Goal: Book appointment/travel/reservation

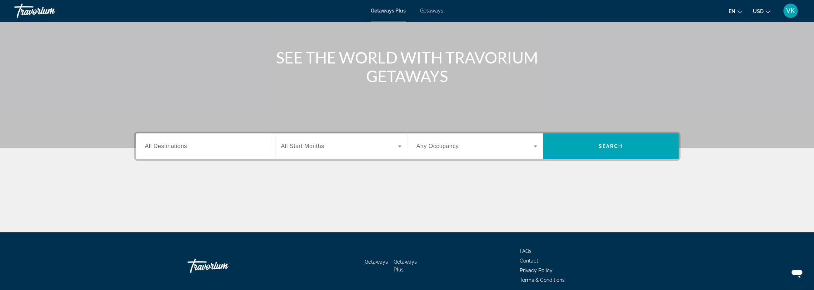
scroll to position [71, 0]
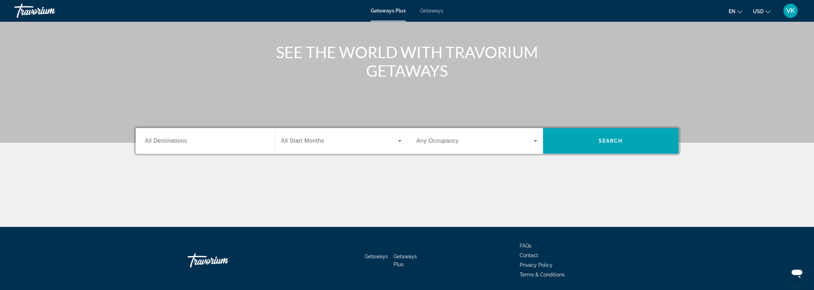
click at [251, 139] on input "Destination All Destinations" at bounding box center [205, 141] width 121 height 9
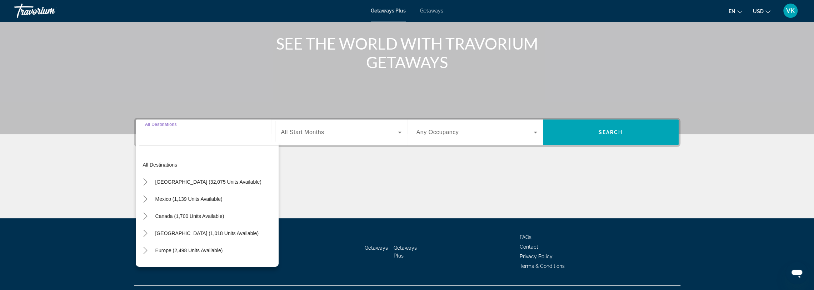
scroll to position [95, 0]
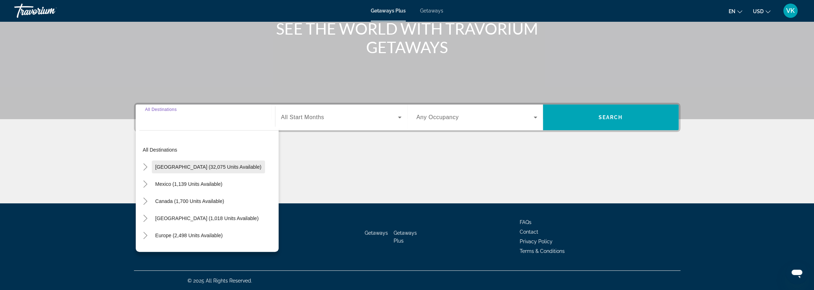
click at [193, 163] on span "Search widget" at bounding box center [208, 167] width 113 height 17
type input "**********"
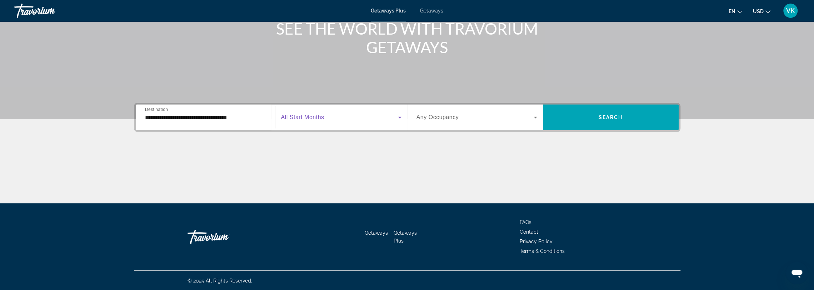
click at [334, 116] on span "Search widget" at bounding box center [339, 117] width 117 height 9
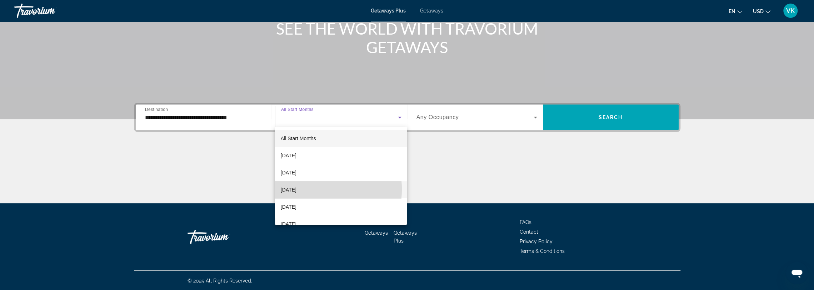
click at [296, 190] on span "[DATE]" at bounding box center [289, 190] width 16 height 9
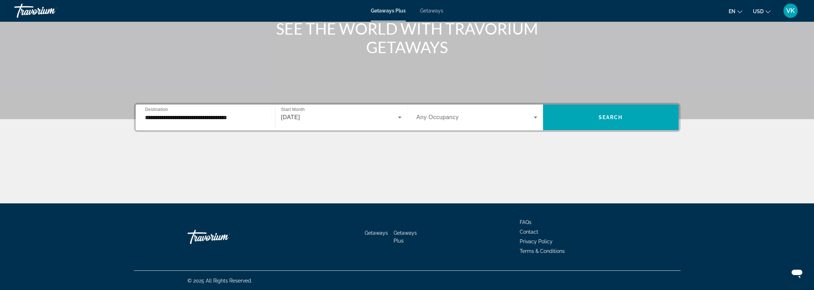
click at [441, 120] on span "Any Occupancy" at bounding box center [437, 117] width 43 height 6
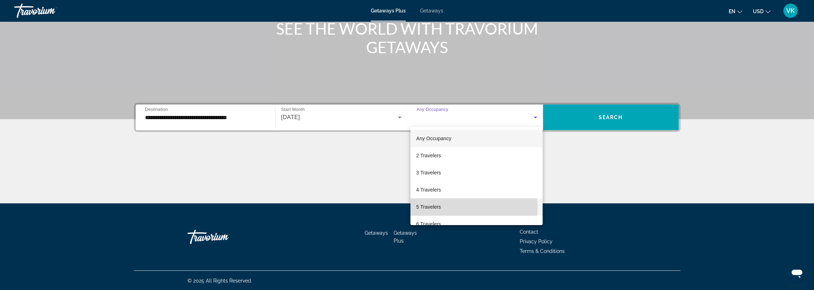
click at [434, 208] on span "5 Travelers" at bounding box center [428, 207] width 25 height 9
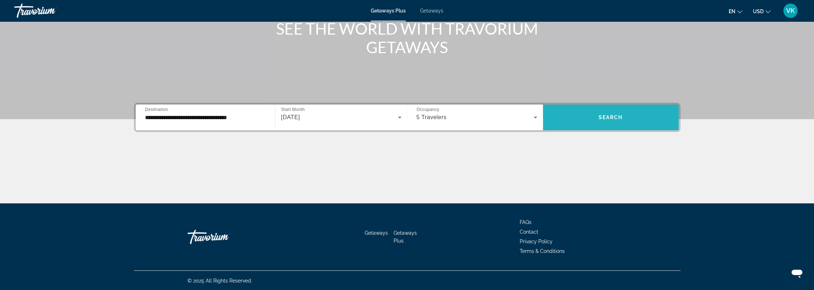
click at [602, 116] on span "Search" at bounding box center [611, 118] width 24 height 6
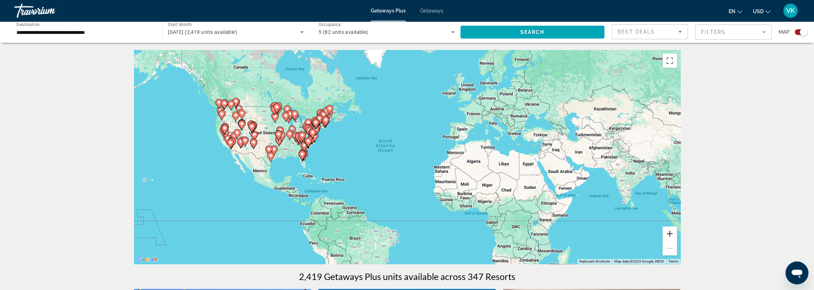
click at [669, 230] on button "Zoom in" at bounding box center [670, 234] width 14 height 14
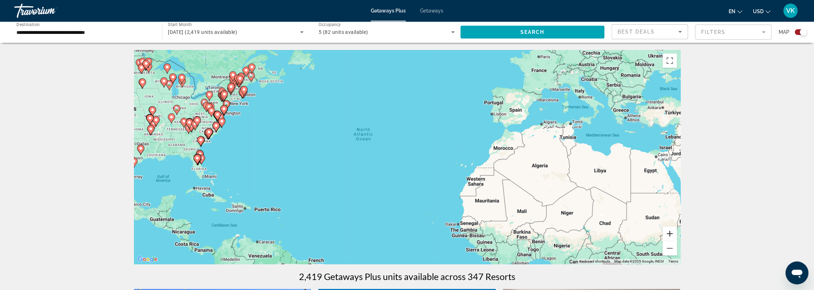
click at [668, 230] on button "Zoom in" at bounding box center [670, 234] width 14 height 14
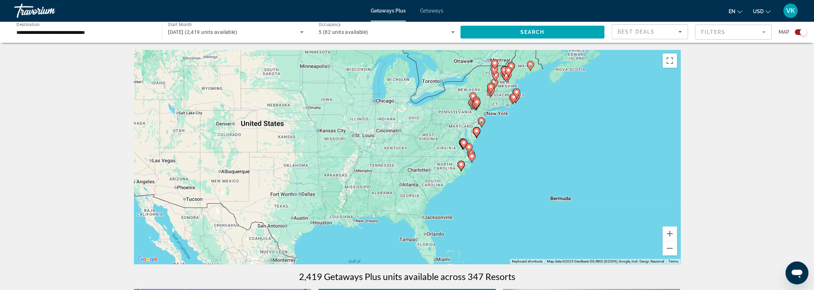
drag, startPoint x: 382, startPoint y: 124, endPoint x: 819, endPoint y: 188, distance: 441.2
click at [814, 188] on html "**********" at bounding box center [407, 145] width 814 height 290
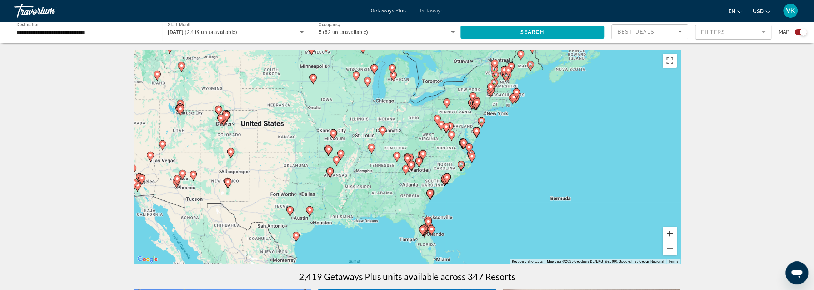
click at [668, 235] on button "Zoom in" at bounding box center [670, 234] width 14 height 14
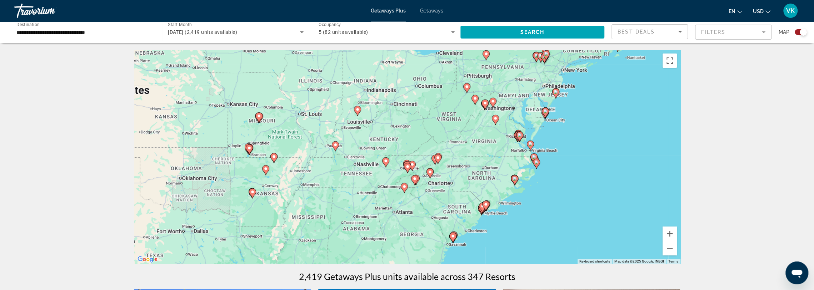
click at [405, 188] on image "Main content" at bounding box center [404, 187] width 4 height 4
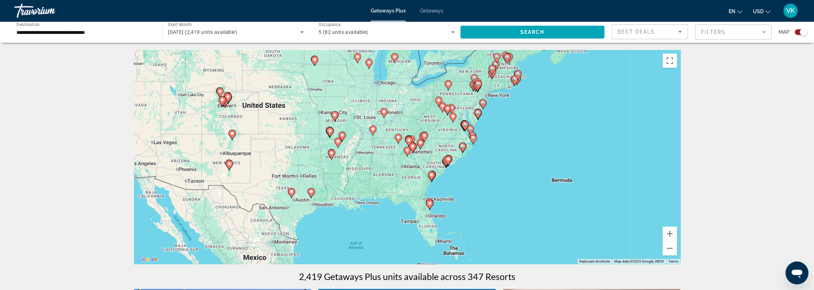
click at [407, 152] on image "Main content" at bounding box center [407, 150] width 4 height 4
type input "**********"
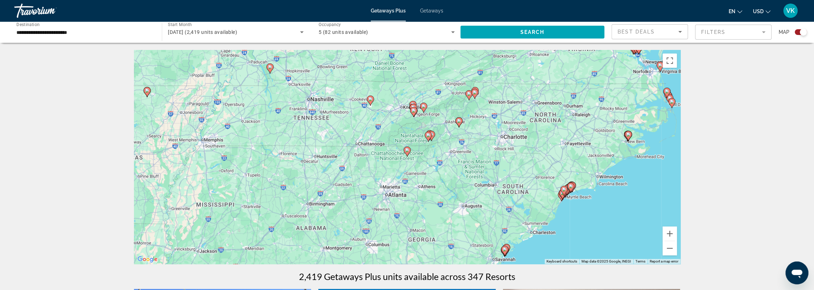
click at [408, 151] on image "Main content" at bounding box center [407, 150] width 4 height 4
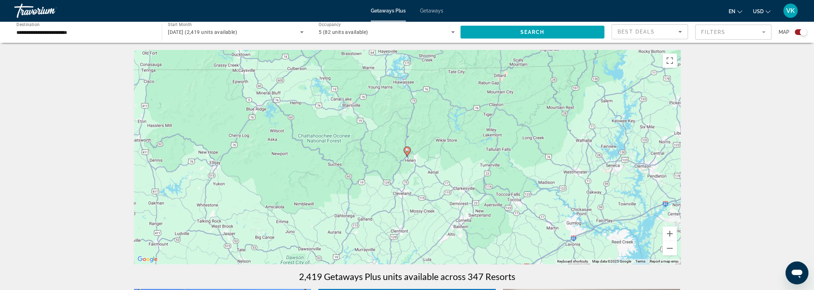
click at [409, 153] on icon "Main content" at bounding box center [407, 152] width 7 height 10
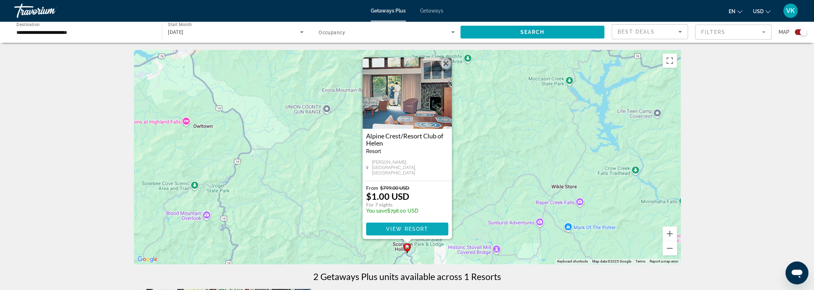
click at [407, 227] on span "View Resort" at bounding box center [407, 229] width 42 height 6
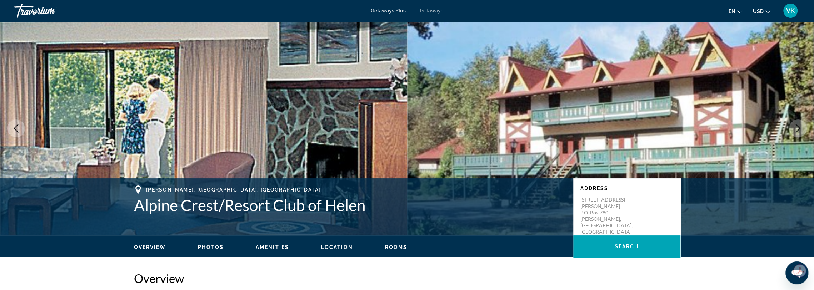
click at [430, 9] on span "Getaways" at bounding box center [431, 11] width 23 height 6
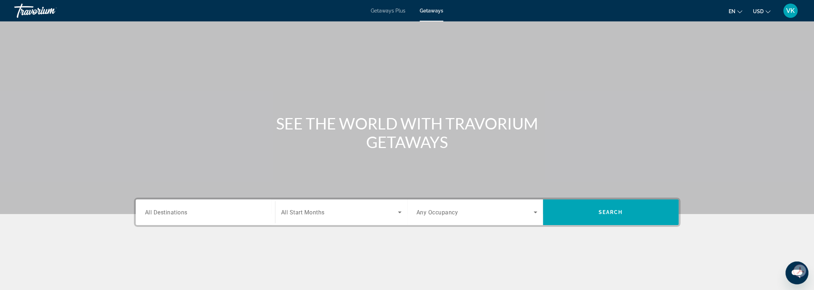
click at [242, 215] on input "Destination All Destinations" at bounding box center [205, 213] width 121 height 9
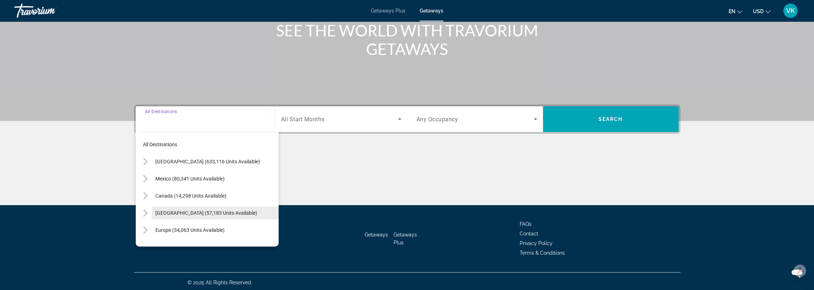
scroll to position [95, 0]
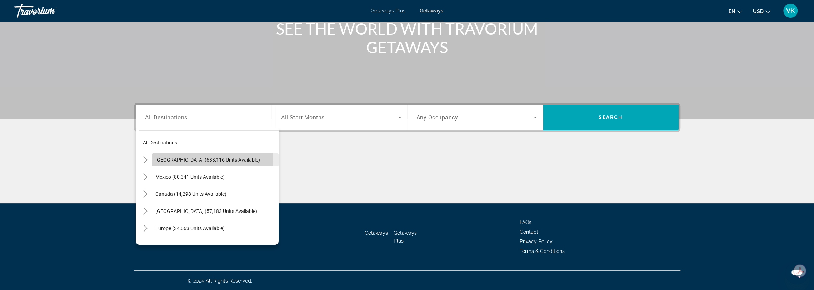
click at [199, 161] on span "[GEOGRAPHIC_DATA] (633,116 units available)" at bounding box center [207, 160] width 105 height 6
type input "**********"
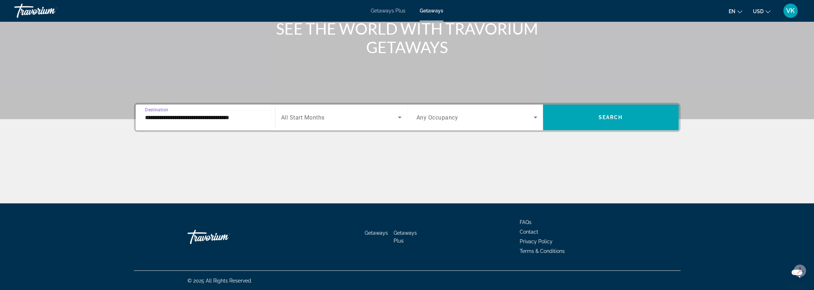
click at [359, 118] on span "Search widget" at bounding box center [339, 117] width 117 height 9
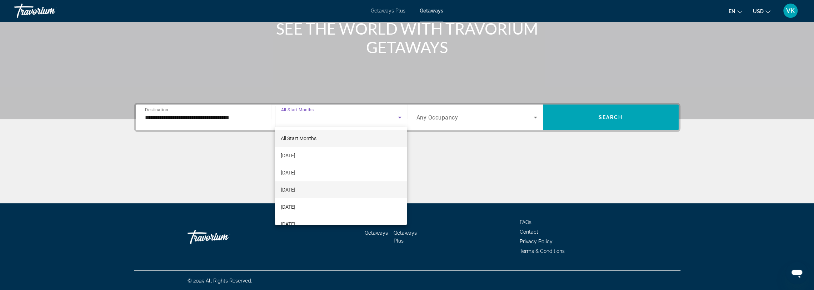
click at [295, 188] on span "[DATE]" at bounding box center [288, 190] width 15 height 9
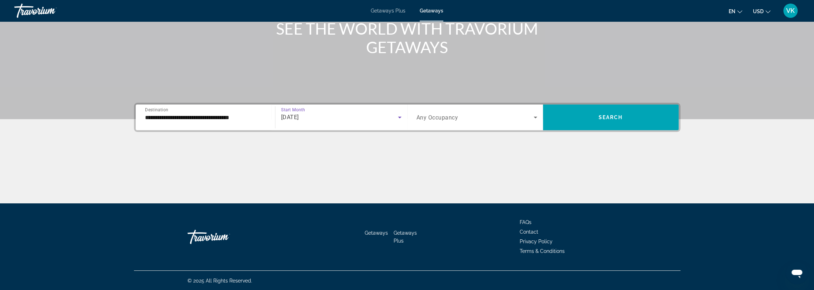
click at [441, 116] on span "Any Occupancy" at bounding box center [437, 117] width 42 height 7
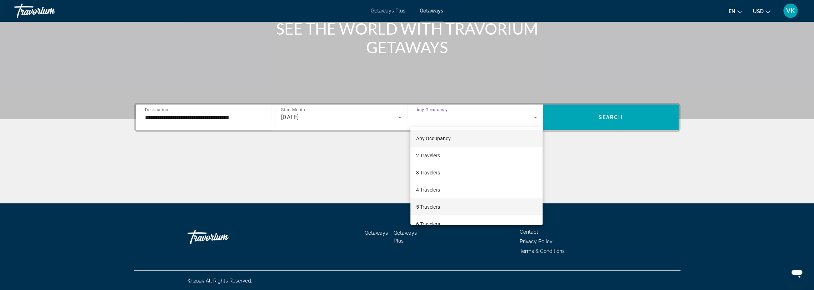
click at [426, 210] on span "5 Travelers" at bounding box center [428, 207] width 24 height 9
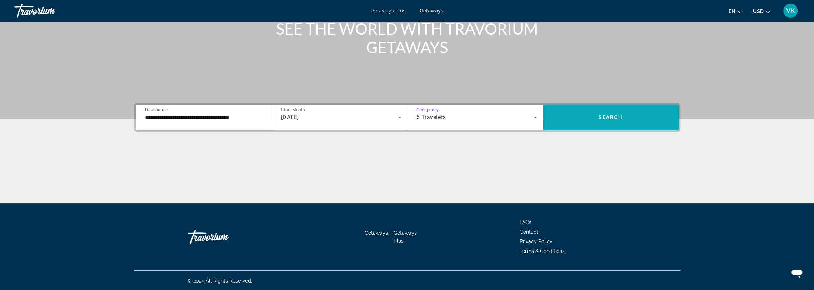
click at [594, 119] on span "Search widget" at bounding box center [611, 117] width 136 height 17
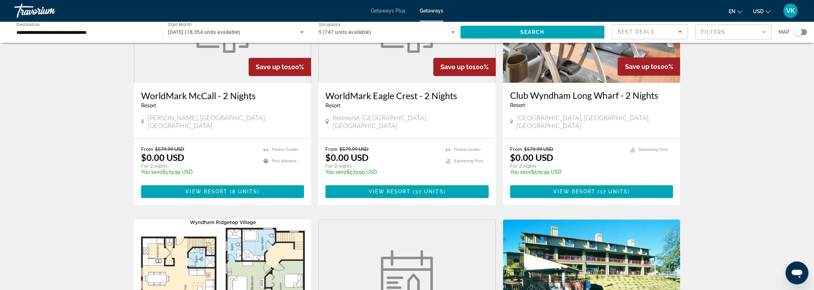
scroll to position [357, 0]
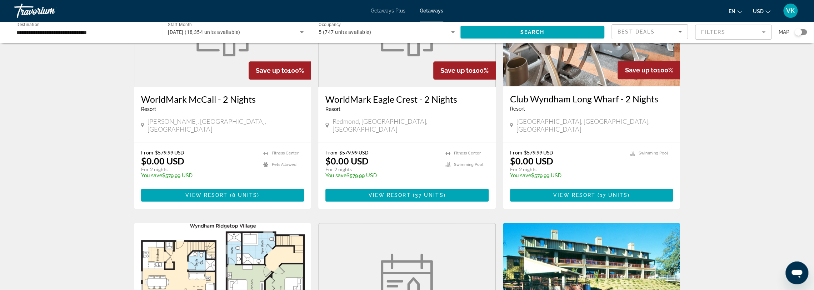
click at [803, 33] on div "Search widget" at bounding box center [801, 32] width 12 height 6
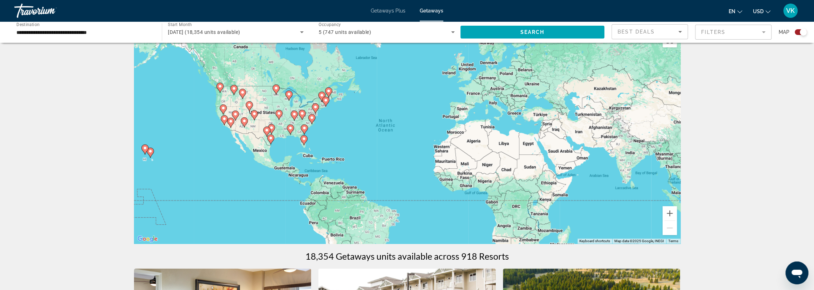
scroll to position [0, 0]
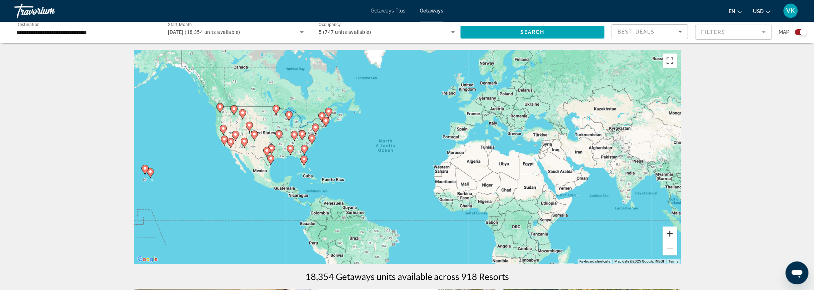
click at [667, 230] on button "Zoom in" at bounding box center [670, 234] width 14 height 14
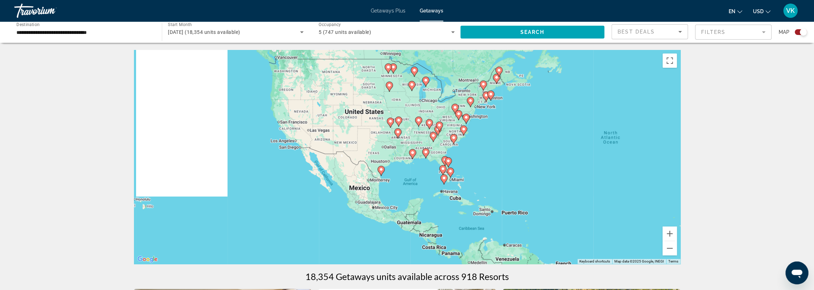
drag, startPoint x: 331, startPoint y: 129, endPoint x: 585, endPoint y: 134, distance: 253.7
click at [585, 134] on div "To activate drag with keyboard, press Alt + Enter. Once in keyboard drag state,…" at bounding box center [407, 157] width 547 height 214
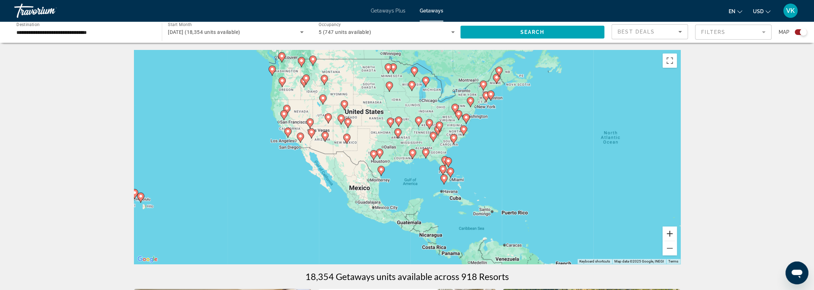
click at [671, 234] on button "Zoom in" at bounding box center [670, 234] width 14 height 14
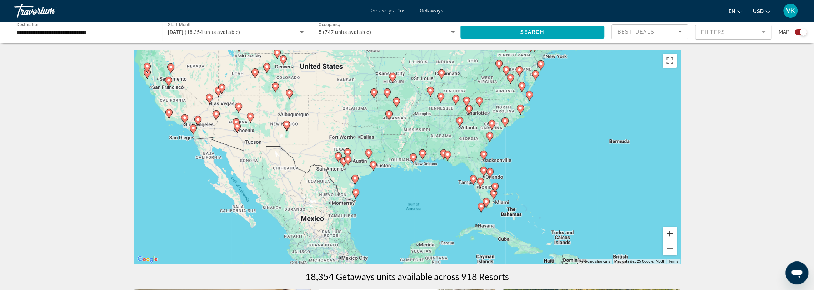
click at [669, 233] on button "Zoom in" at bounding box center [670, 234] width 14 height 14
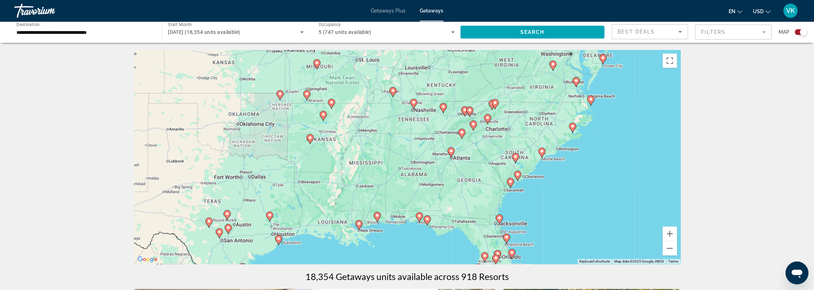
drag, startPoint x: 505, startPoint y: 95, endPoint x: 443, endPoint y: 156, distance: 87.1
click at [443, 157] on div "To activate drag with keyboard, press Alt + Enter. Once in keyboard drag state,…" at bounding box center [407, 157] width 547 height 214
click at [450, 150] on image "Main content" at bounding box center [451, 151] width 4 height 4
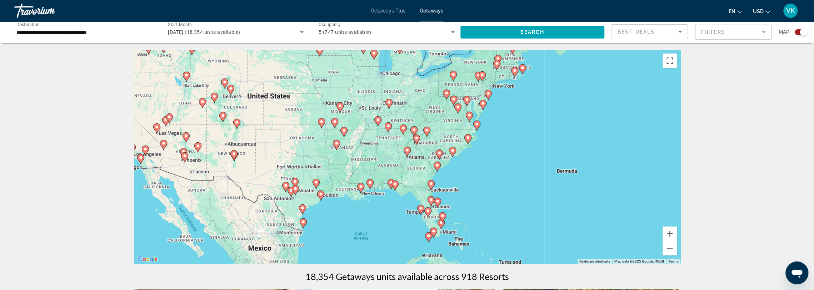
click at [407, 151] on image "Main content" at bounding box center [407, 150] width 4 height 4
type input "**********"
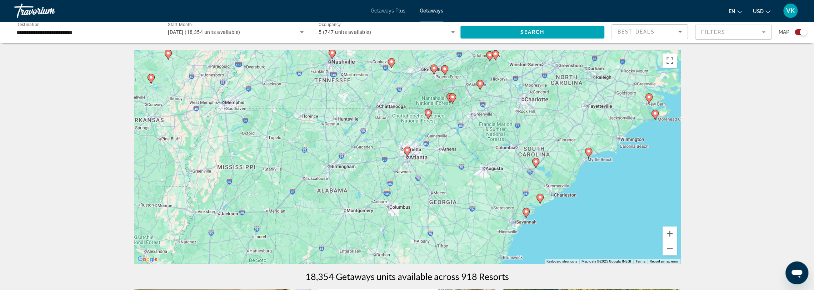
click at [407, 150] on image "Main content" at bounding box center [407, 150] width 4 height 4
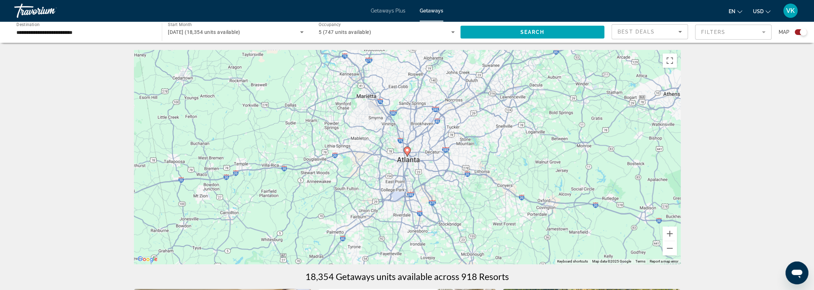
click at [407, 150] on image "Main content" at bounding box center [407, 150] width 4 height 4
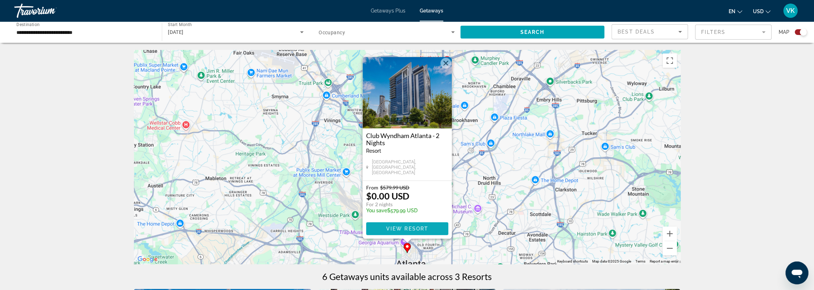
click at [404, 228] on span "View Resort" at bounding box center [407, 229] width 42 height 6
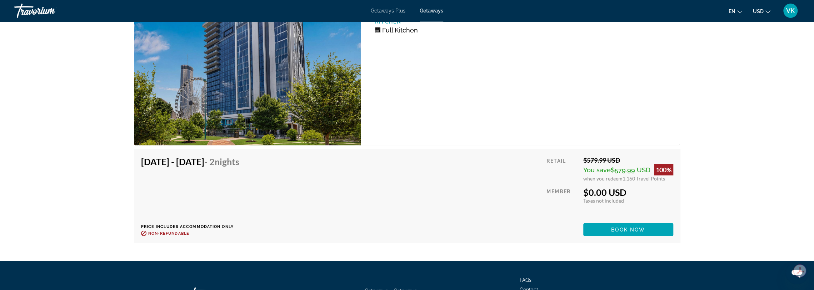
scroll to position [1372, 0]
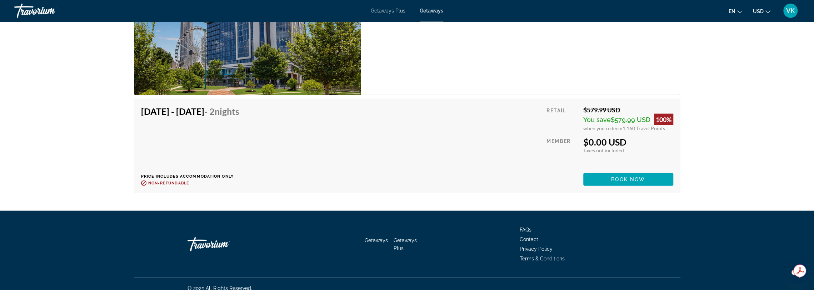
drag, startPoint x: 749, startPoint y: 79, endPoint x: 745, endPoint y: 79, distance: 3.9
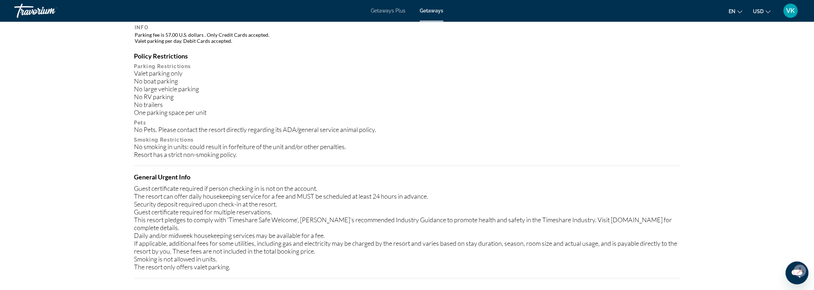
scroll to position [729, 0]
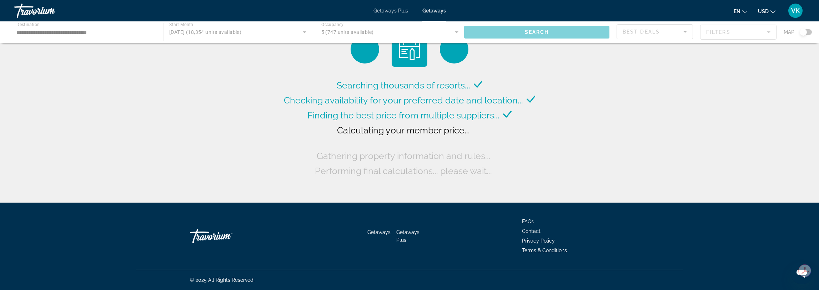
click at [686, 34] on div "Main content" at bounding box center [409, 31] width 819 height 21
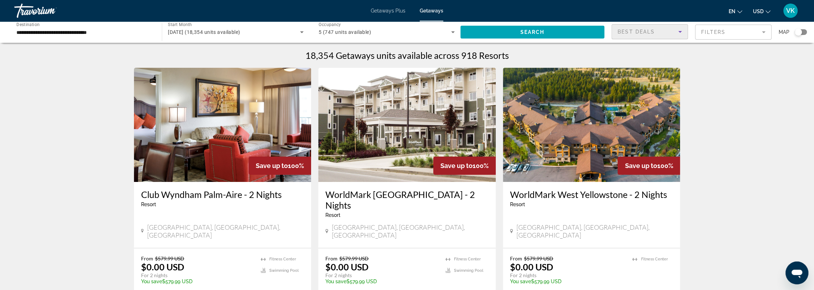
click at [680, 32] on icon "Sort by" at bounding box center [680, 32] width 4 height 2
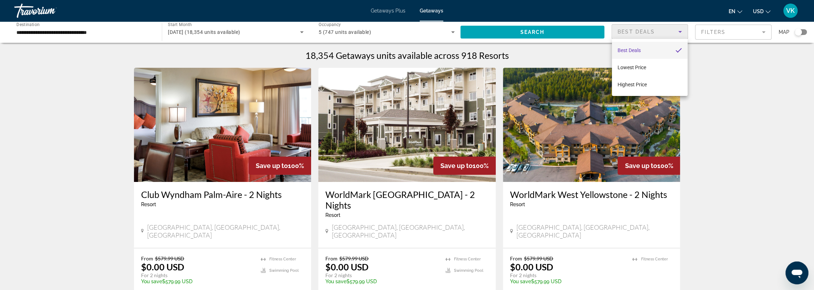
click at [747, 31] on div at bounding box center [407, 145] width 814 height 290
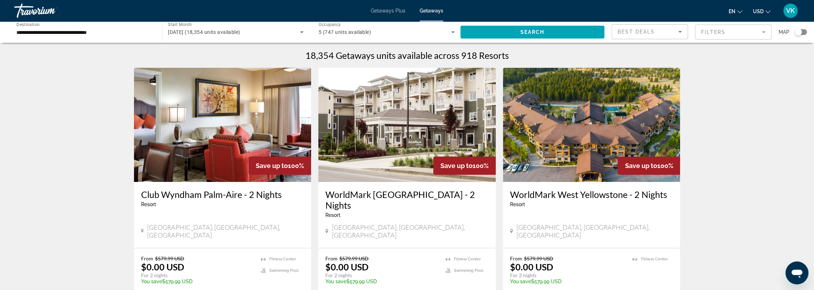
click at [759, 33] on mat-form-field "Filters" at bounding box center [733, 32] width 76 height 15
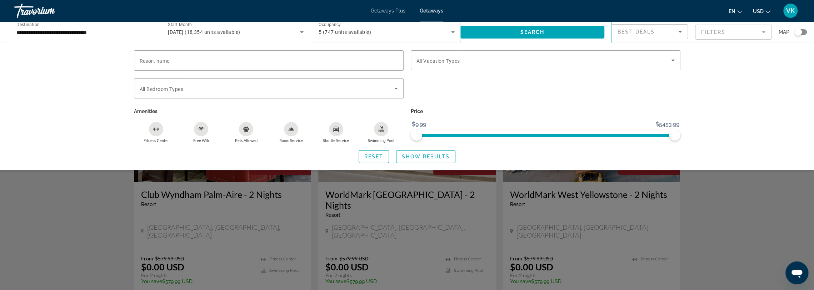
click at [245, 130] on icon "Pets Allowed" at bounding box center [246, 129] width 6 height 5
click at [421, 156] on span "Show Results" at bounding box center [426, 157] width 48 height 6
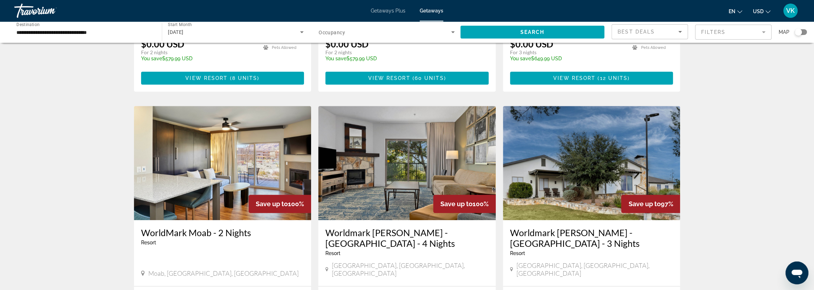
scroll to position [143, 0]
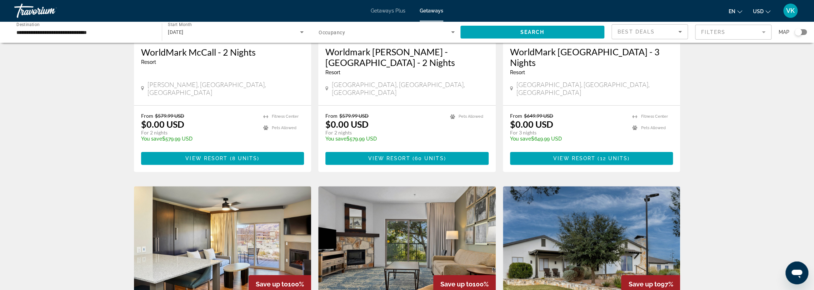
click at [804, 31] on div "Search widget" at bounding box center [801, 32] width 12 height 6
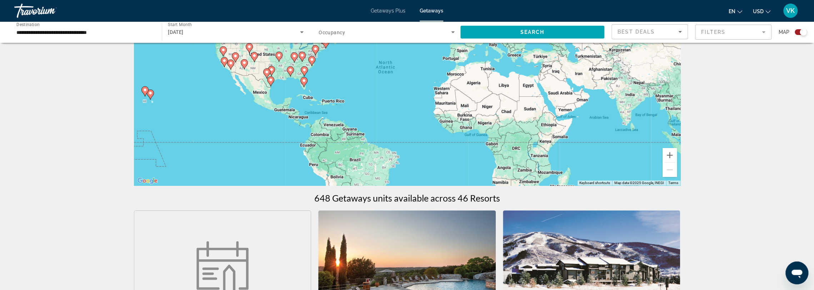
scroll to position [0, 0]
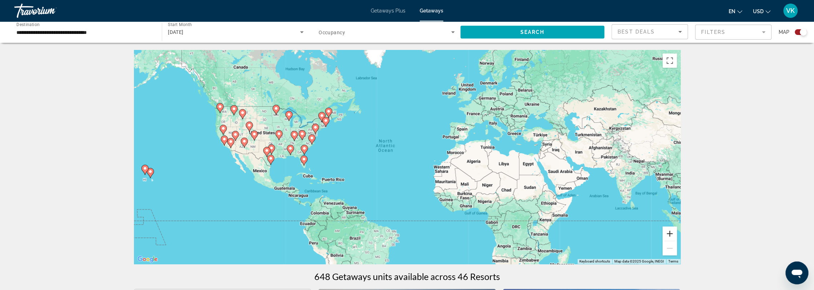
click at [668, 235] on button "Zoom in" at bounding box center [670, 234] width 14 height 14
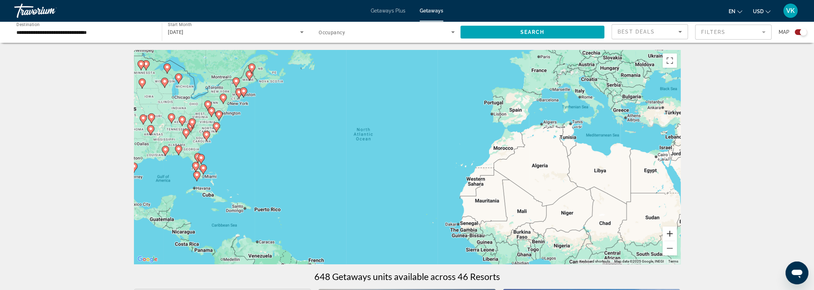
click at [668, 233] on button "Zoom in" at bounding box center [670, 234] width 14 height 14
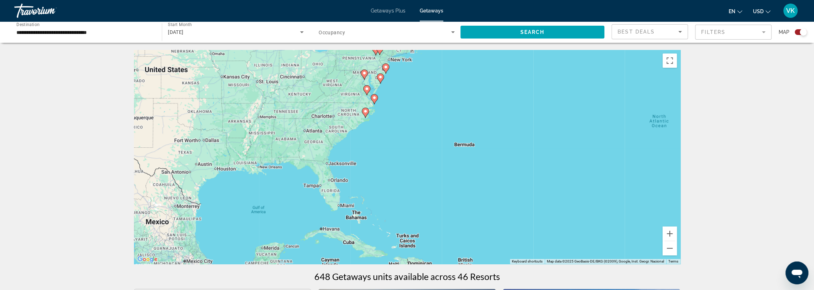
drag, startPoint x: 333, startPoint y: 133, endPoint x: 673, endPoint y: 143, distance: 340.5
click at [673, 143] on div "To activate drag with keyboard, press Alt + Enter. Once in keyboard drag state,…" at bounding box center [407, 157] width 547 height 214
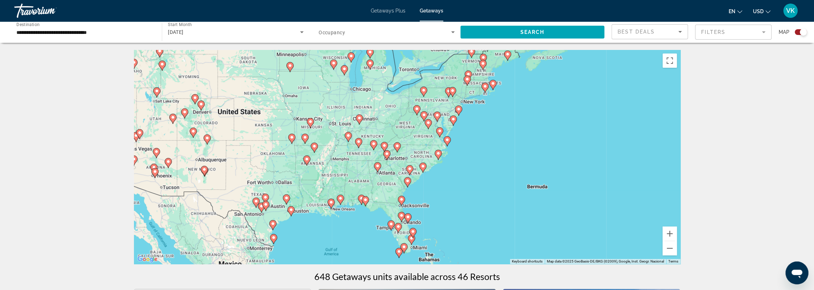
drag, startPoint x: 446, startPoint y: 120, endPoint x: 519, endPoint y: 164, distance: 84.9
click at [519, 164] on div "To activate drag with keyboard, press Alt + Enter. Once in keyboard drag state,…" at bounding box center [407, 157] width 547 height 214
click at [674, 235] on button "Zoom in" at bounding box center [670, 234] width 14 height 14
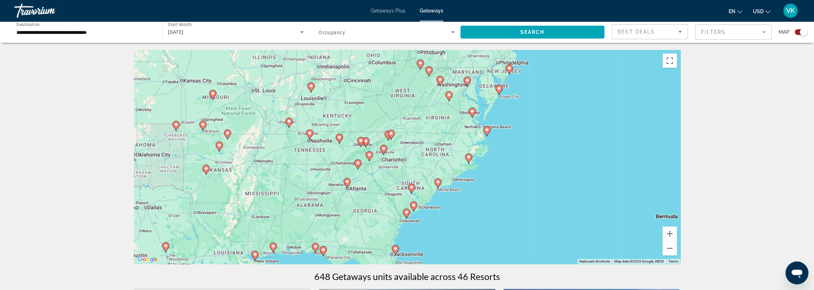
click at [358, 164] on image "Main content" at bounding box center [358, 163] width 4 height 4
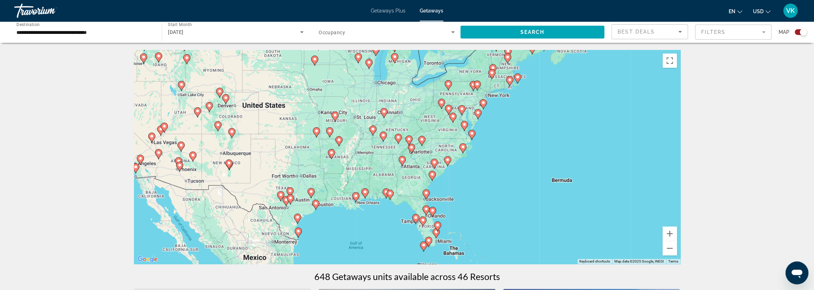
click at [413, 148] on image "Main content" at bounding box center [411, 147] width 4 height 4
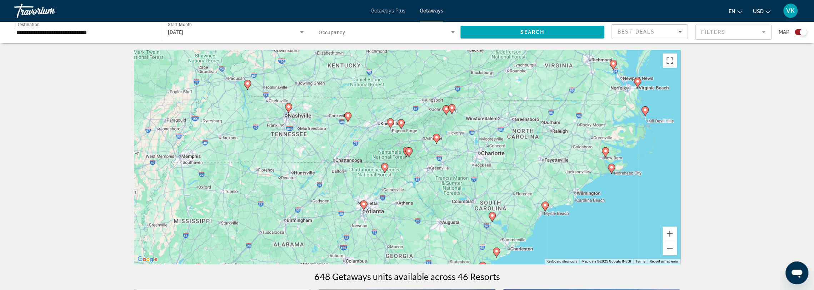
click at [383, 168] on image "Main content" at bounding box center [385, 167] width 4 height 4
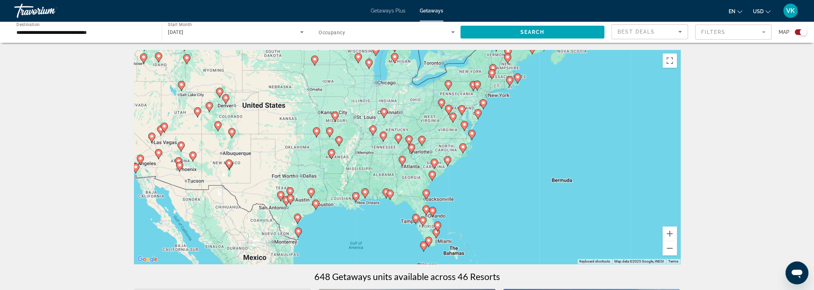
click at [413, 149] on image "Main content" at bounding box center [411, 147] width 4 height 4
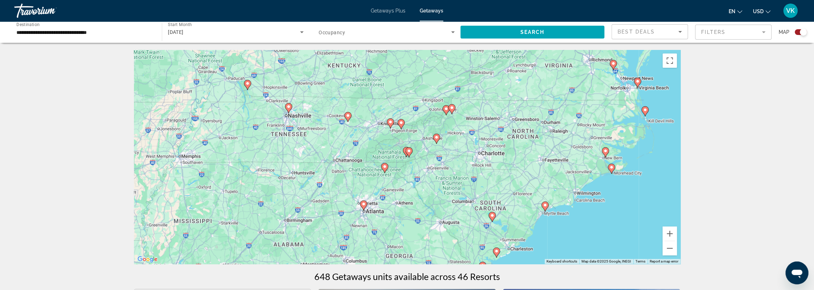
click at [407, 151] on image "Main content" at bounding box center [409, 151] width 4 height 4
type input "**********"
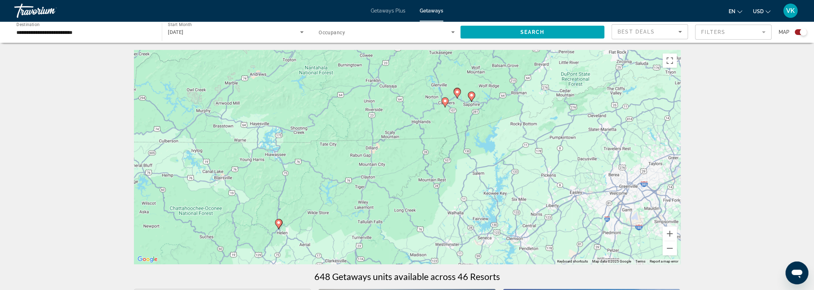
drag, startPoint x: 401, startPoint y: 192, endPoint x: 466, endPoint y: 135, distance: 86.8
click at [466, 135] on div "To activate drag with keyboard, press Alt + Enter. Once in keyboard drag state,…" at bounding box center [407, 157] width 547 height 214
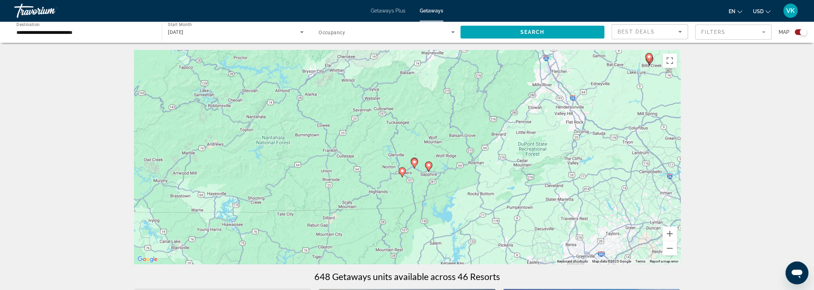
drag, startPoint x: 401, startPoint y: 177, endPoint x: 356, endPoint y: 240, distance: 77.3
click at [358, 245] on div "To activate drag with keyboard, press Alt + Enter. Once in keyboard drag state,…" at bounding box center [407, 157] width 547 height 214
click at [401, 169] on image "Main content" at bounding box center [400, 168] width 4 height 4
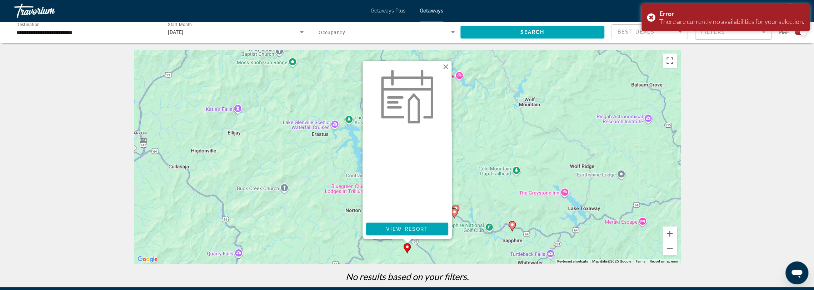
click at [447, 65] on button "Close" at bounding box center [445, 66] width 11 height 11
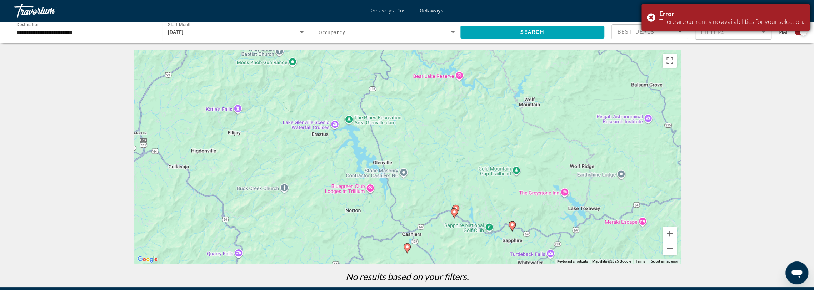
click at [648, 18] on div "Error There are currently no availabilities for your selection." at bounding box center [726, 17] width 168 height 26
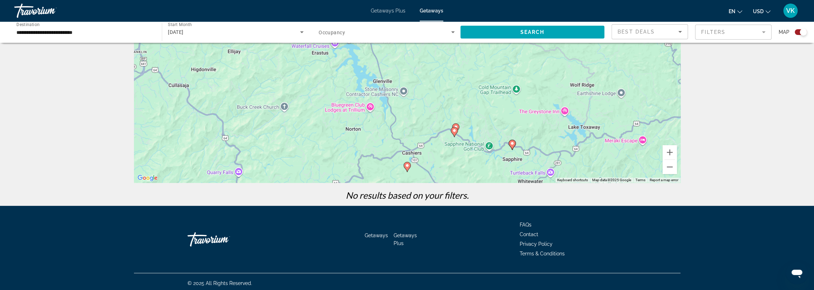
scroll to position [84, 0]
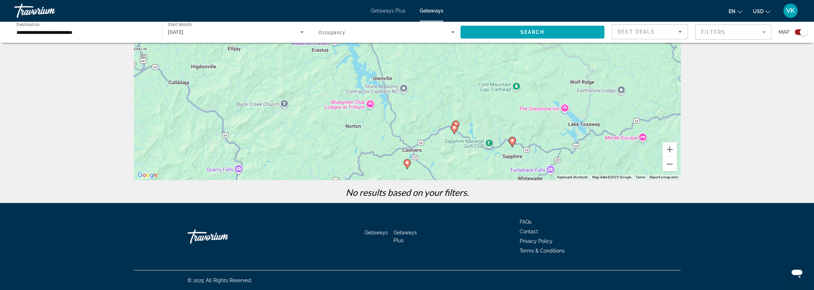
click at [454, 127] on image "Main content" at bounding box center [454, 128] width 4 height 4
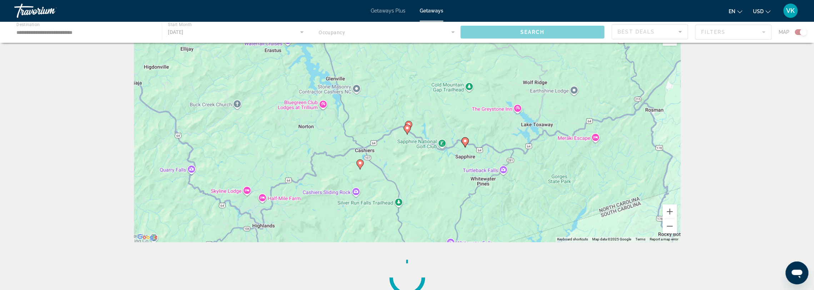
scroll to position [0, 0]
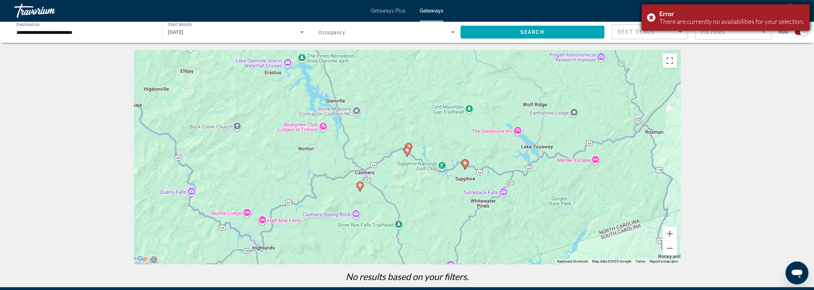
click at [649, 19] on div "Error There are currently no availabilities for your selection." at bounding box center [726, 17] width 168 height 26
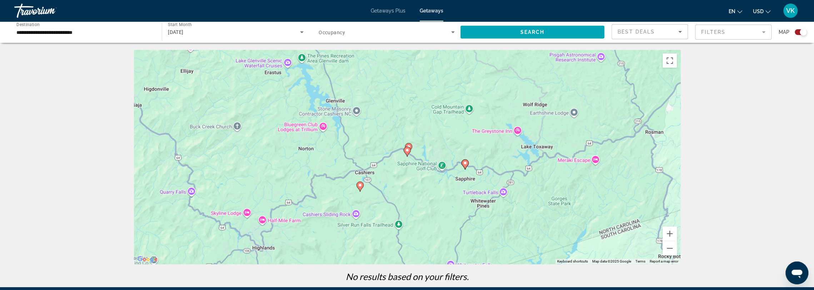
click at [464, 163] on image "Main content" at bounding box center [465, 163] width 4 height 4
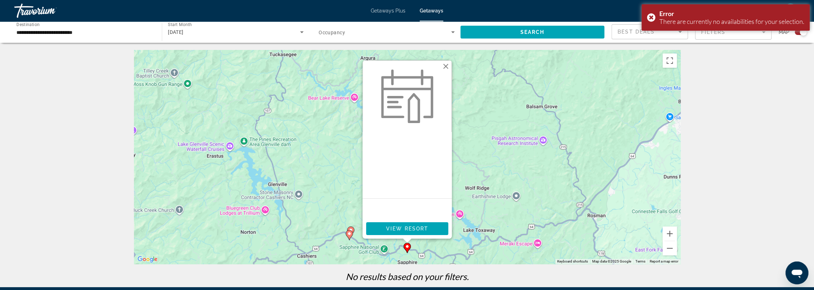
click at [447, 68] on button "Close" at bounding box center [445, 66] width 11 height 11
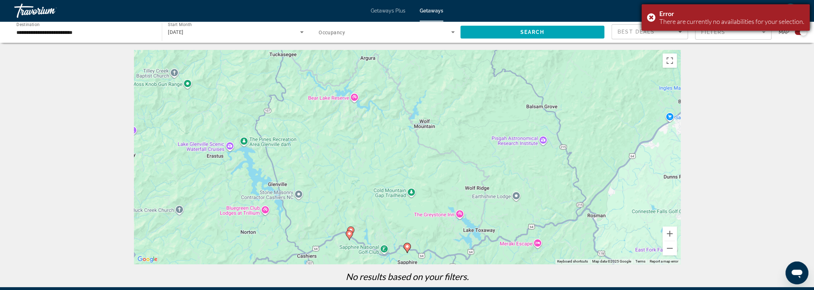
click at [649, 18] on div "Error There are currently no availabilities for your selection." at bounding box center [726, 17] width 168 height 26
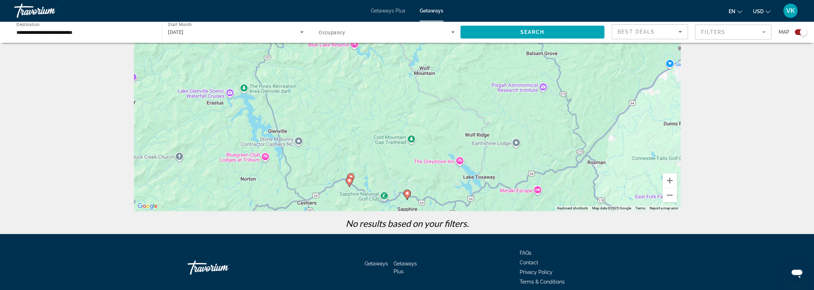
scroll to position [84, 0]
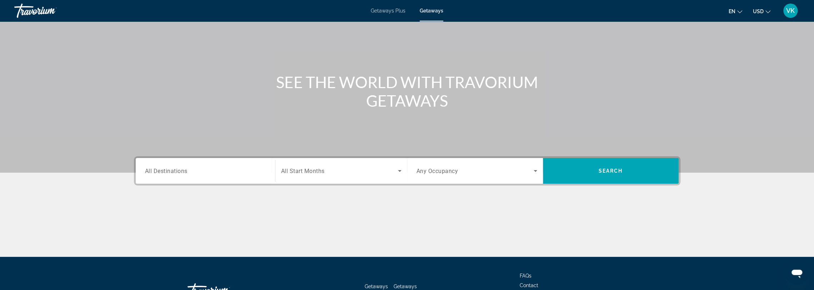
scroll to position [95, 0]
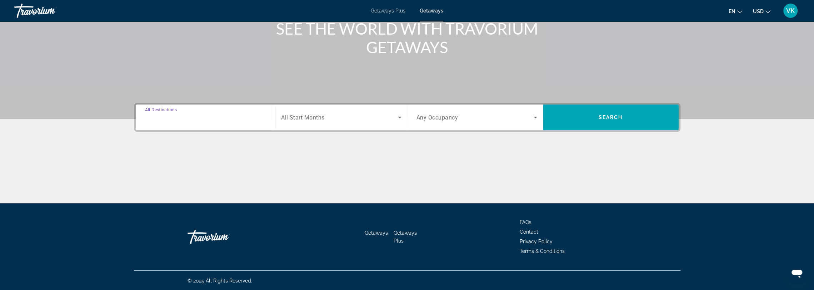
click at [261, 118] on input "Destination All Destinations" at bounding box center [205, 118] width 121 height 9
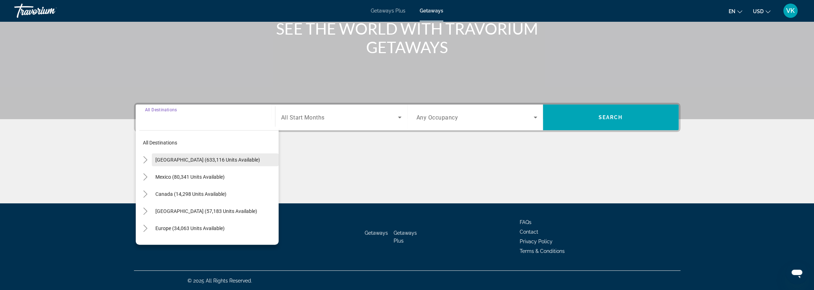
click at [208, 158] on span "[GEOGRAPHIC_DATA] (633,116 units available)" at bounding box center [207, 160] width 105 height 6
type input "**********"
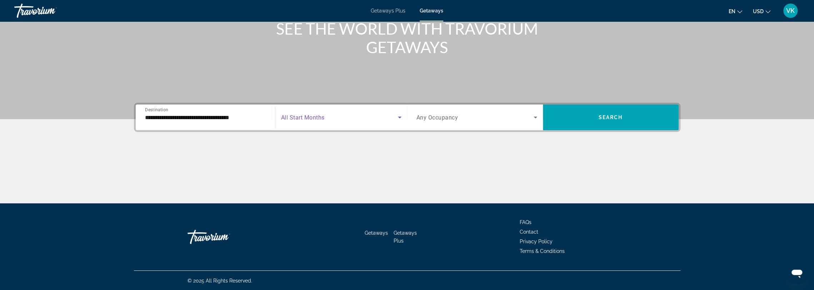
click at [353, 117] on span "Search widget" at bounding box center [339, 117] width 117 height 9
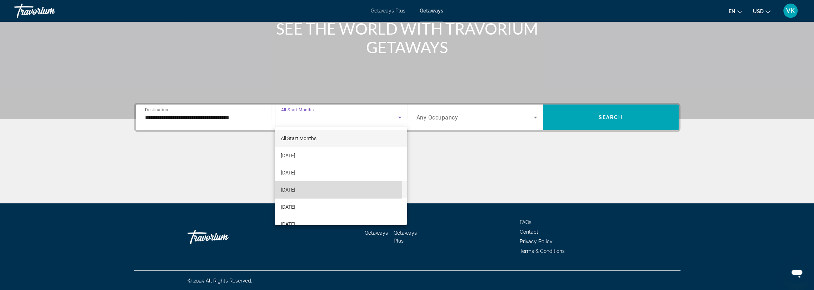
click at [295, 188] on span "[DATE]" at bounding box center [288, 190] width 15 height 9
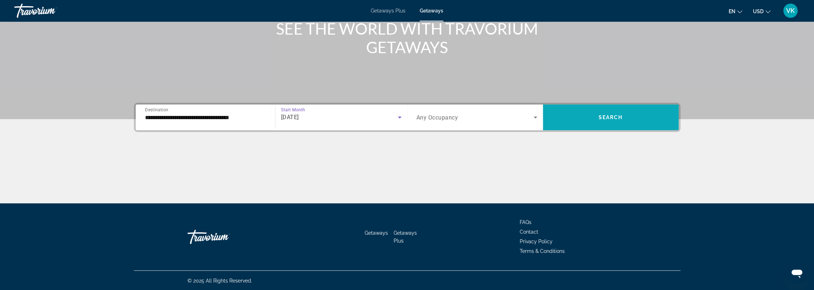
click at [580, 111] on span "Search widget" at bounding box center [611, 117] width 136 height 17
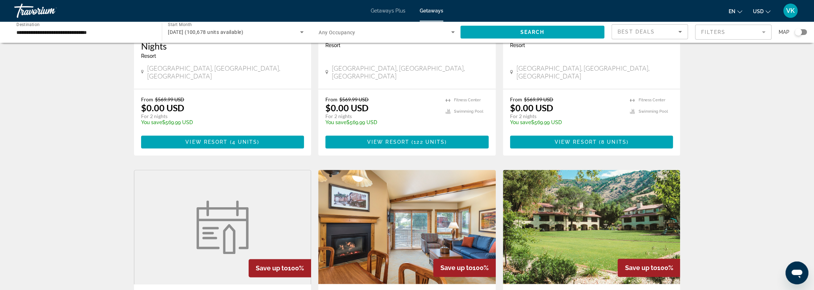
scroll to position [750, 0]
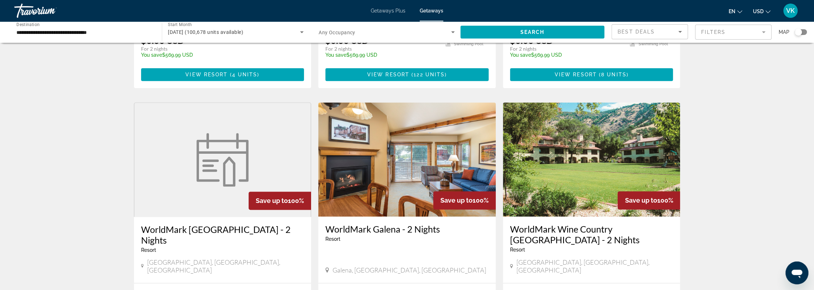
click at [416, 136] on img "Main content" at bounding box center [407, 160] width 178 height 114
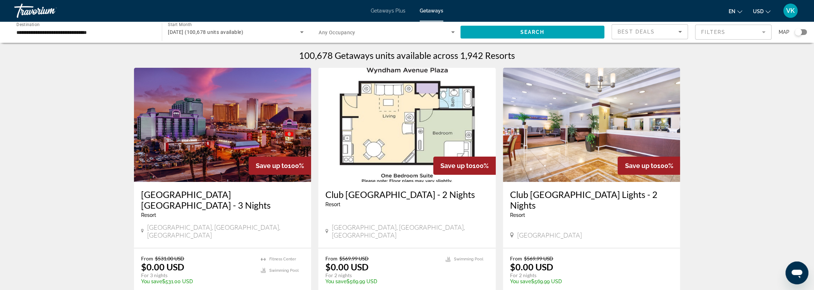
click at [805, 32] on div "Search widget" at bounding box center [801, 32] width 12 height 6
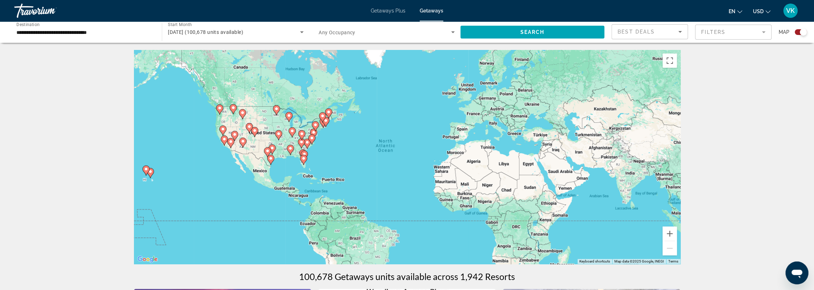
click at [423, 32] on span "Search widget" at bounding box center [385, 32] width 133 height 9
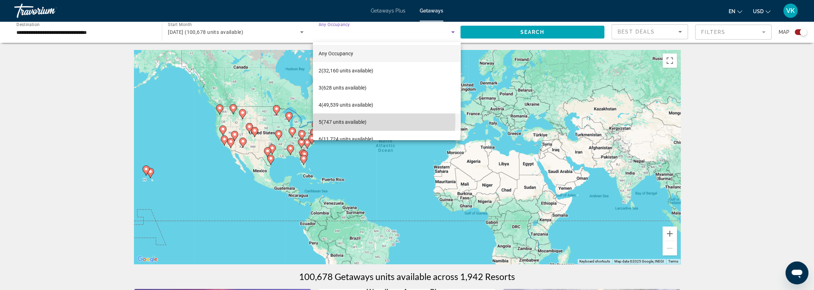
click at [346, 120] on span "5 (747 units available)" at bounding box center [343, 122] width 48 height 9
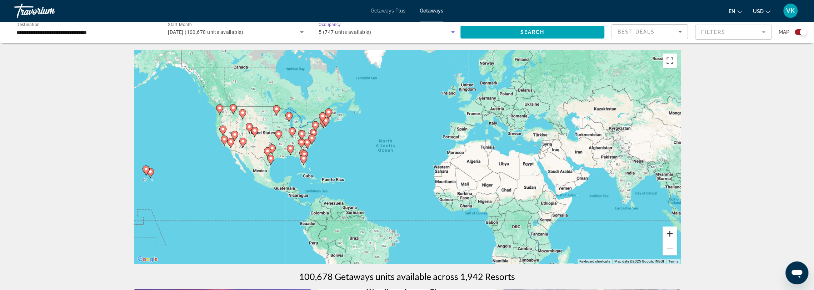
click at [668, 235] on button "Zoom in" at bounding box center [670, 234] width 14 height 14
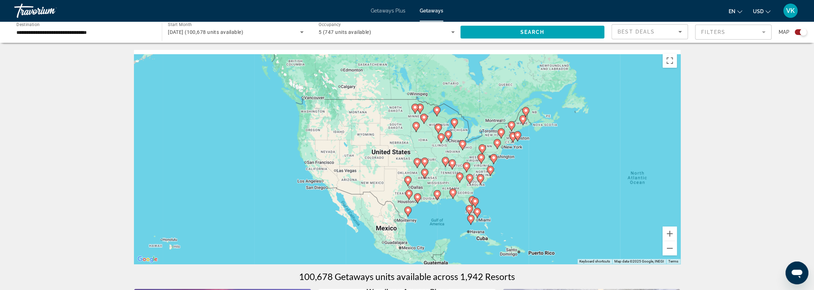
drag, startPoint x: 288, startPoint y: 138, endPoint x: 571, endPoint y: 183, distance: 286.5
click at [571, 183] on div "To activate drag with keyboard, press Alt + Enter. Once in keyboard drag state,…" at bounding box center [407, 157] width 547 height 214
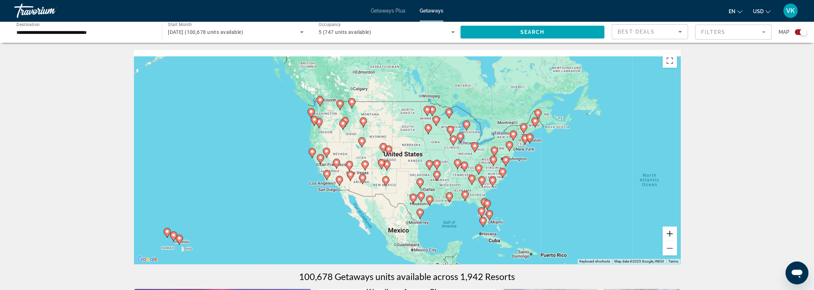
click at [665, 231] on button "Zoom in" at bounding box center [670, 234] width 14 height 14
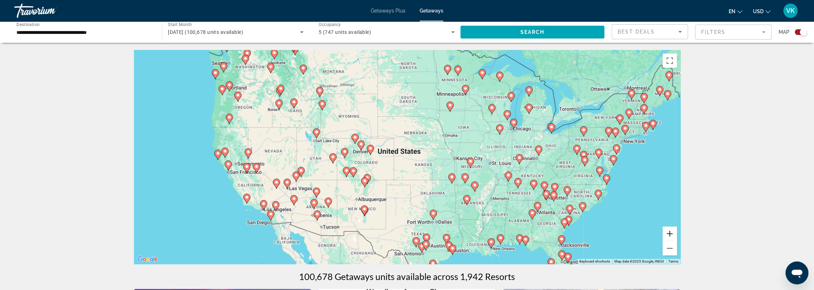
click at [674, 235] on button "Zoom in" at bounding box center [670, 234] width 14 height 14
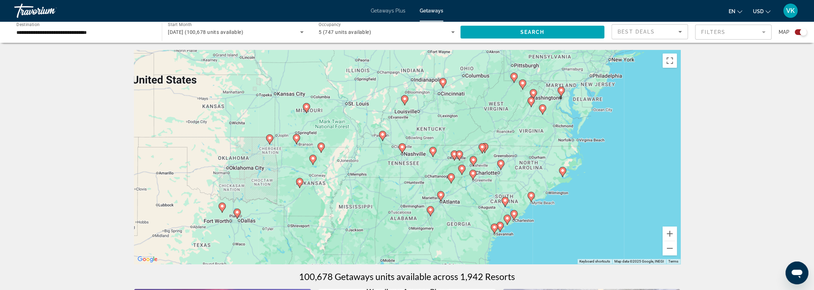
drag, startPoint x: 598, startPoint y: 195, endPoint x: 370, endPoint y: 129, distance: 237.5
click at [371, 129] on div "To activate drag with keyboard, press Alt + Enter. Once in keyboard drag state,…" at bounding box center [407, 157] width 547 height 214
click at [429, 210] on image "Main content" at bounding box center [430, 210] width 4 height 4
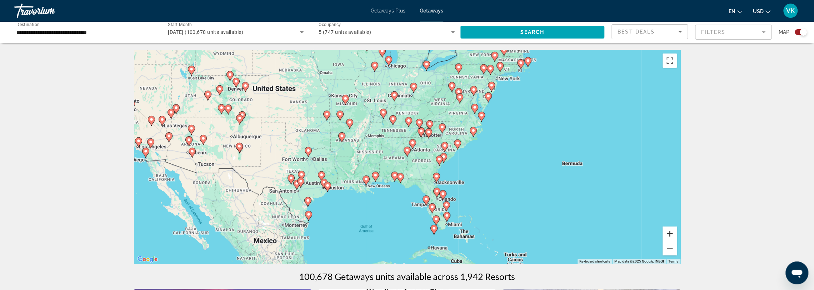
click at [671, 231] on button "Zoom in" at bounding box center [670, 234] width 14 height 14
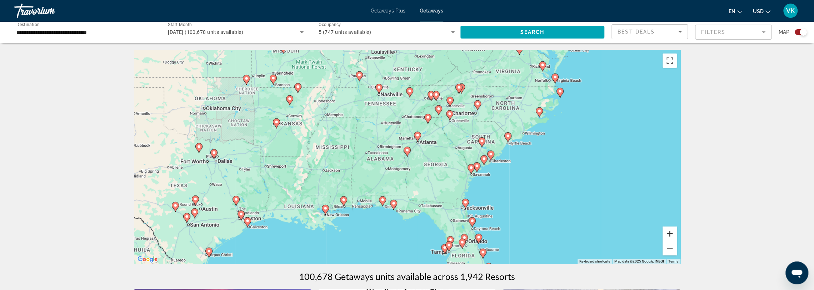
click at [667, 235] on button "Zoom in" at bounding box center [670, 234] width 14 height 14
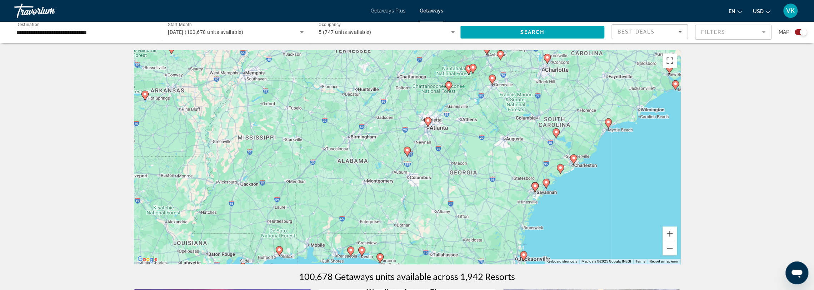
click at [404, 150] on icon "Main content" at bounding box center [407, 151] width 6 height 9
type input "**********"
click at [407, 150] on image "Main content" at bounding box center [407, 150] width 4 height 4
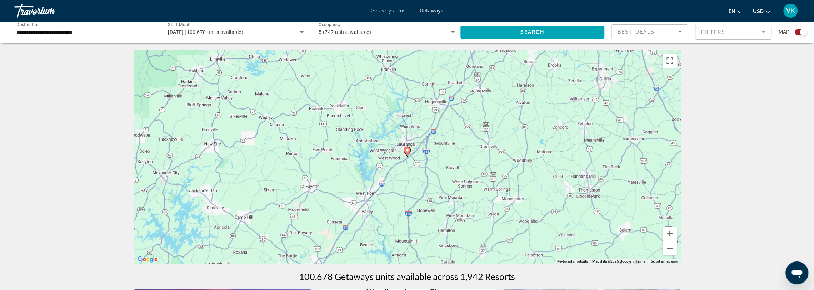
click at [407, 150] on image "Main content" at bounding box center [407, 150] width 4 height 4
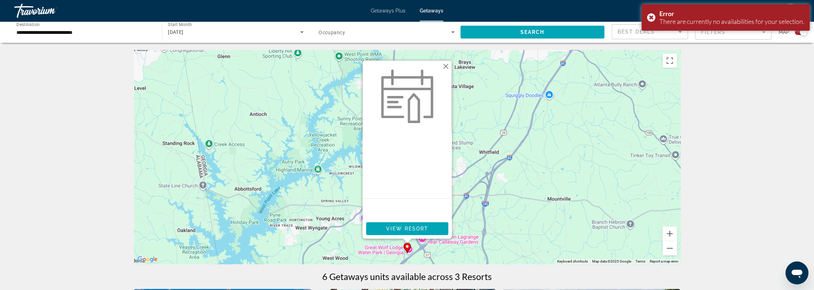
click at [445, 64] on button "Close" at bounding box center [445, 66] width 11 height 11
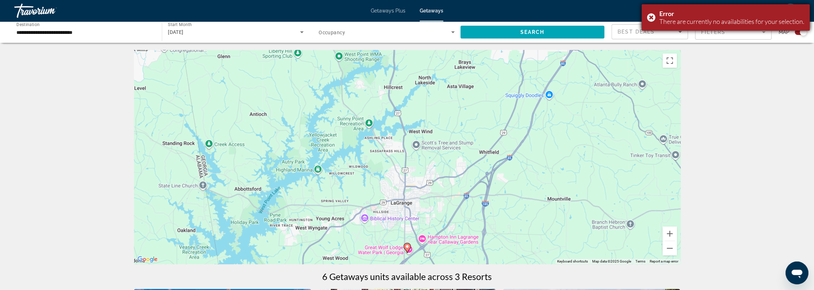
click at [648, 16] on div "Error There are currently no availabilities for your selection." at bounding box center [726, 17] width 168 height 26
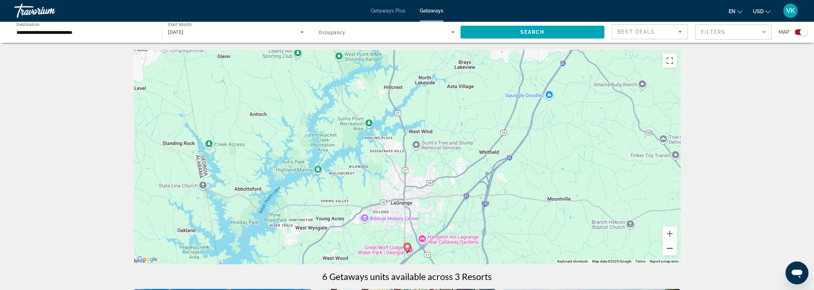
click at [670, 249] on button "Zoom out" at bounding box center [670, 248] width 14 height 14
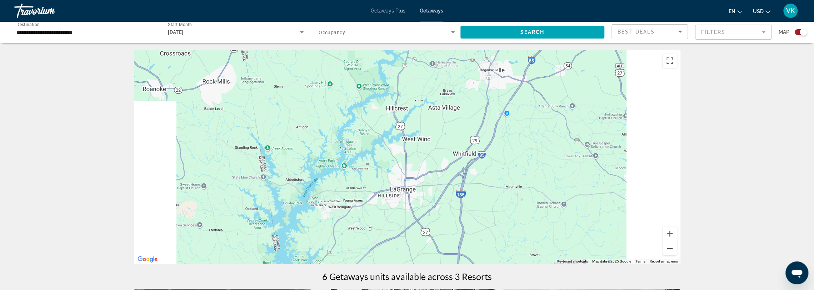
click at [670, 249] on button "Zoom out" at bounding box center [670, 248] width 14 height 14
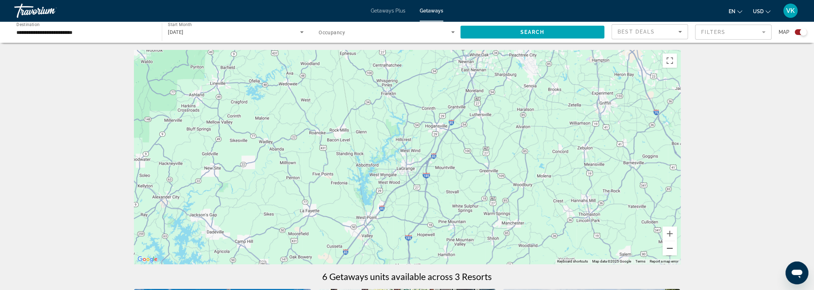
click at [668, 245] on button "Zoom out" at bounding box center [670, 248] width 14 height 14
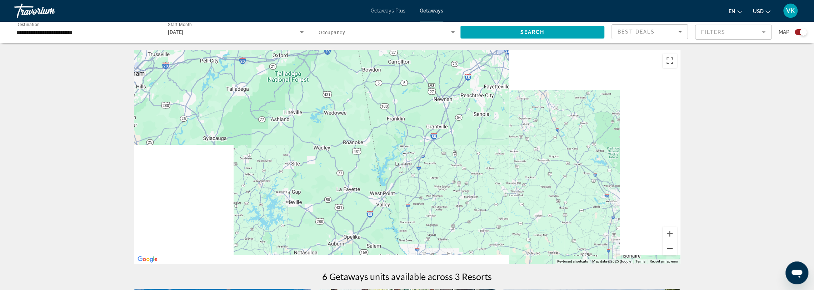
click at [667, 245] on button "Zoom out" at bounding box center [670, 248] width 14 height 14
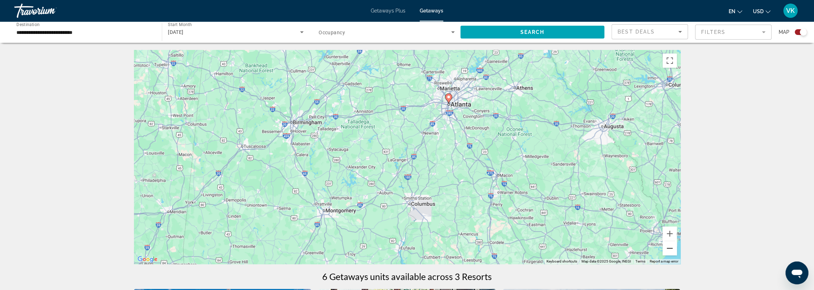
click at [668, 247] on button "Zoom out" at bounding box center [670, 248] width 14 height 14
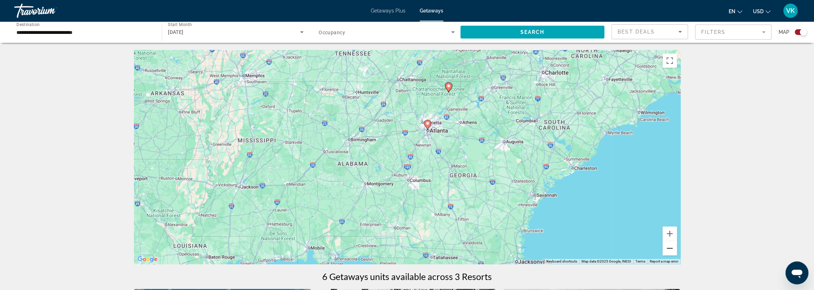
click at [668, 246] on button "Zoom out" at bounding box center [670, 248] width 14 height 14
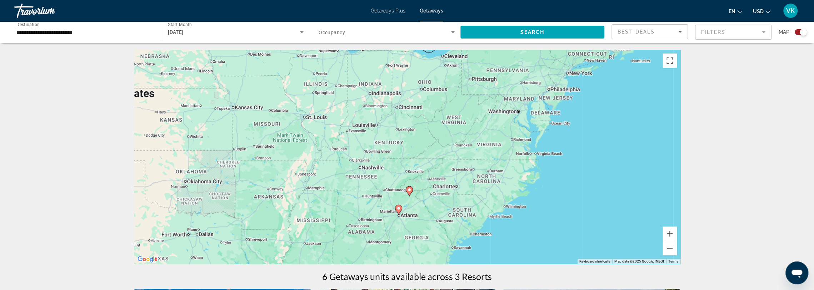
drag, startPoint x: 457, startPoint y: 148, endPoint x: 438, endPoint y: 221, distance: 75.6
click at [438, 221] on div "To activate drag with keyboard, press Alt + Enter. Once in keyboard drag state,…" at bounding box center [407, 157] width 547 height 214
